Goal: Task Accomplishment & Management: Manage account settings

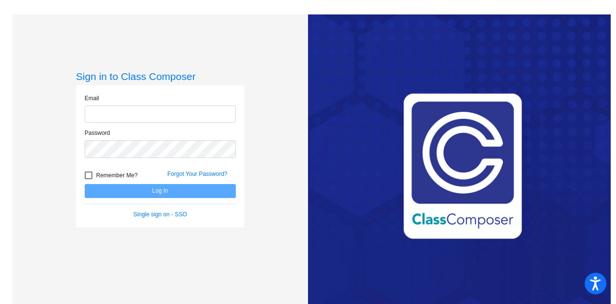
click at [120, 119] on input "email" at bounding box center [160, 114] width 151 height 18
type input "[EMAIL_ADDRESS][PERSON_NAME][DOMAIN_NAME]"
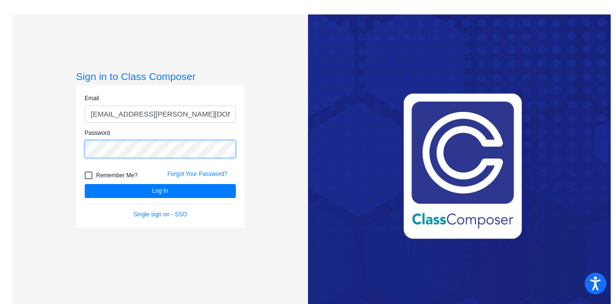
click at [85, 184] on button "Log In" at bounding box center [160, 191] width 151 height 14
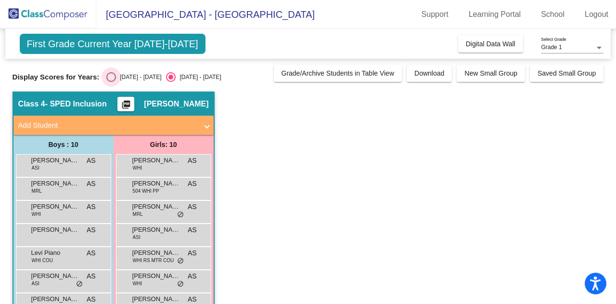
click at [115, 75] on div "Select an option" at bounding box center [111, 77] width 10 height 10
click at [111, 82] on input "[DATE] - [DATE]" at bounding box center [111, 82] width 0 height 0
radio input "true"
